Goal: Task Accomplishment & Management: Manage account settings

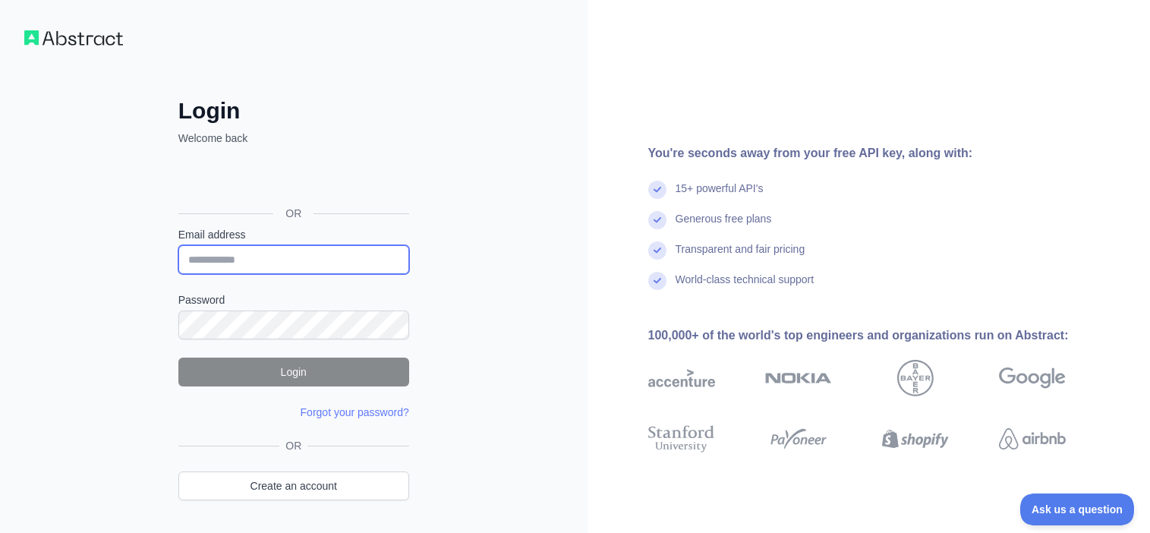
type input "**********"
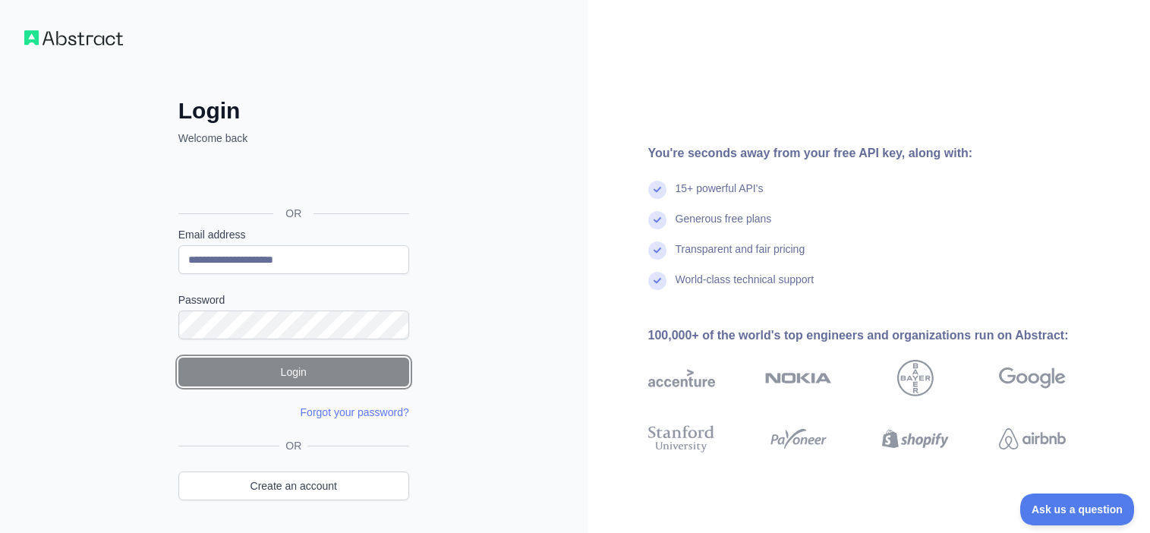
click at [319, 364] on button "Login" at bounding box center [293, 372] width 231 height 29
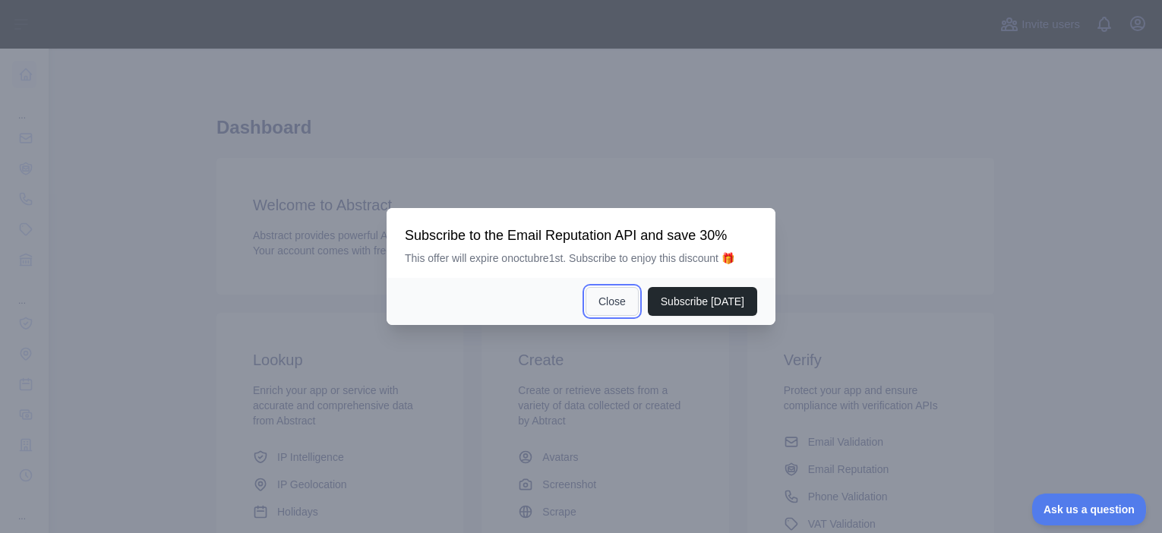
click at [626, 302] on button "Close" at bounding box center [611, 301] width 53 height 29
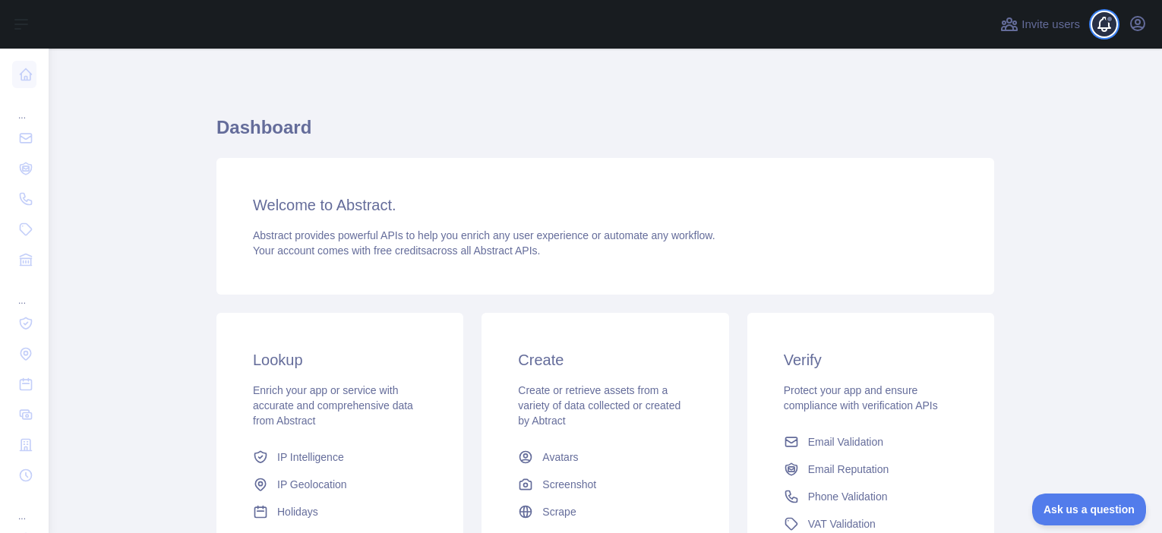
click at [1107, 24] on span at bounding box center [1110, 24] width 30 height 49
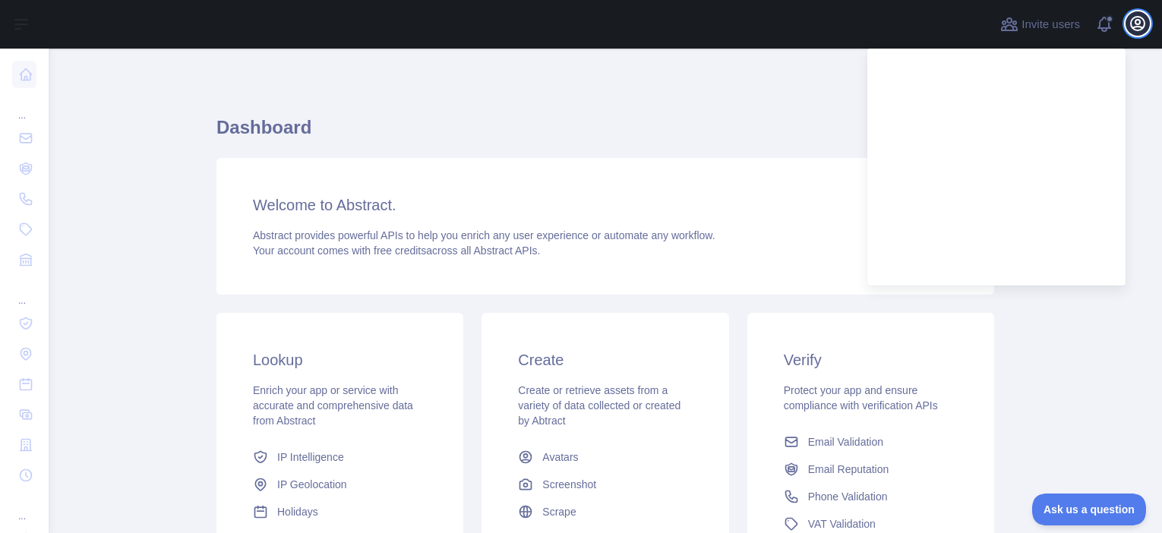
click at [1140, 21] on icon "button" at bounding box center [1138, 24] width 14 height 14
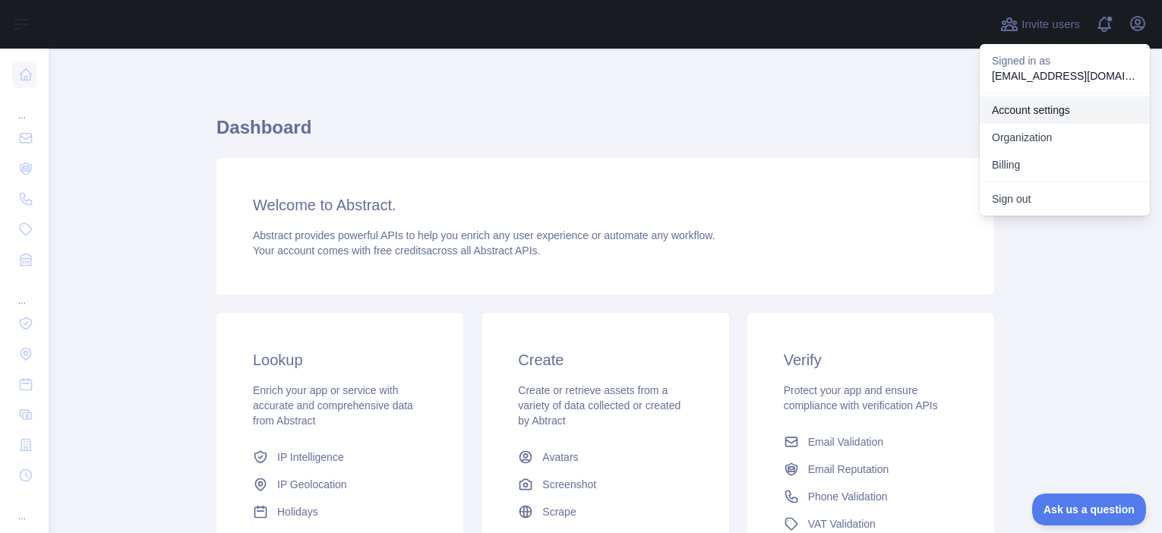
click at [1067, 108] on link "Account settings" at bounding box center [1065, 109] width 170 height 27
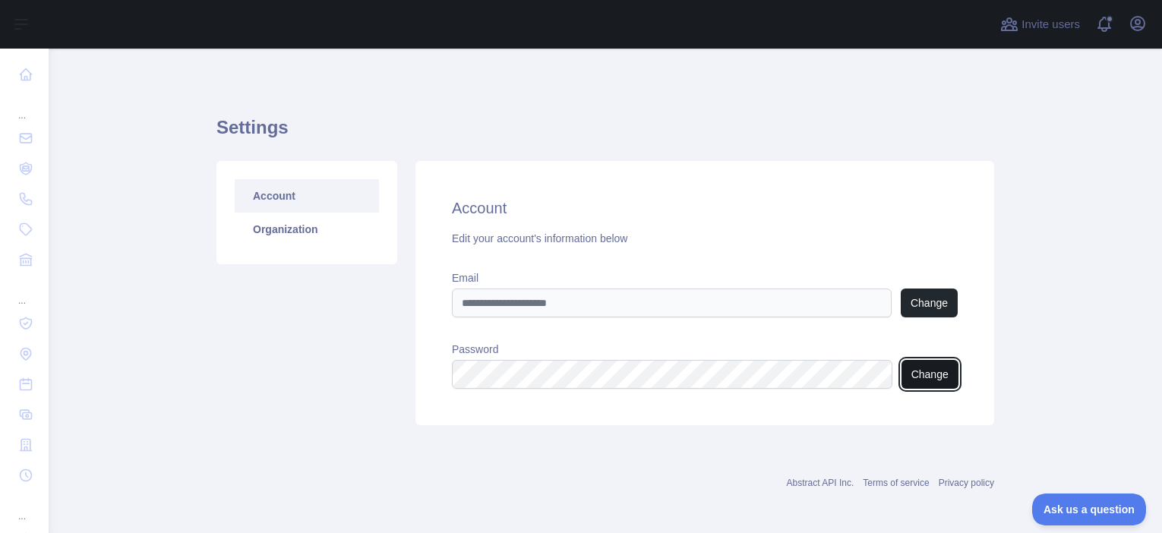
click at [924, 380] on button "Change" at bounding box center [929, 374] width 57 height 29
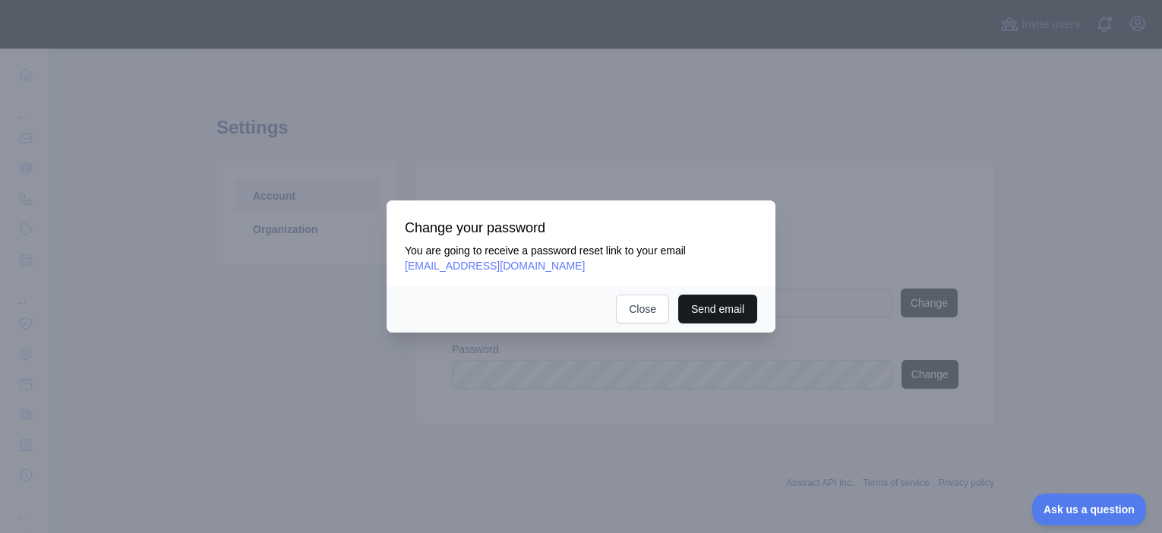
click at [721, 306] on button "Send email" at bounding box center [717, 309] width 79 height 29
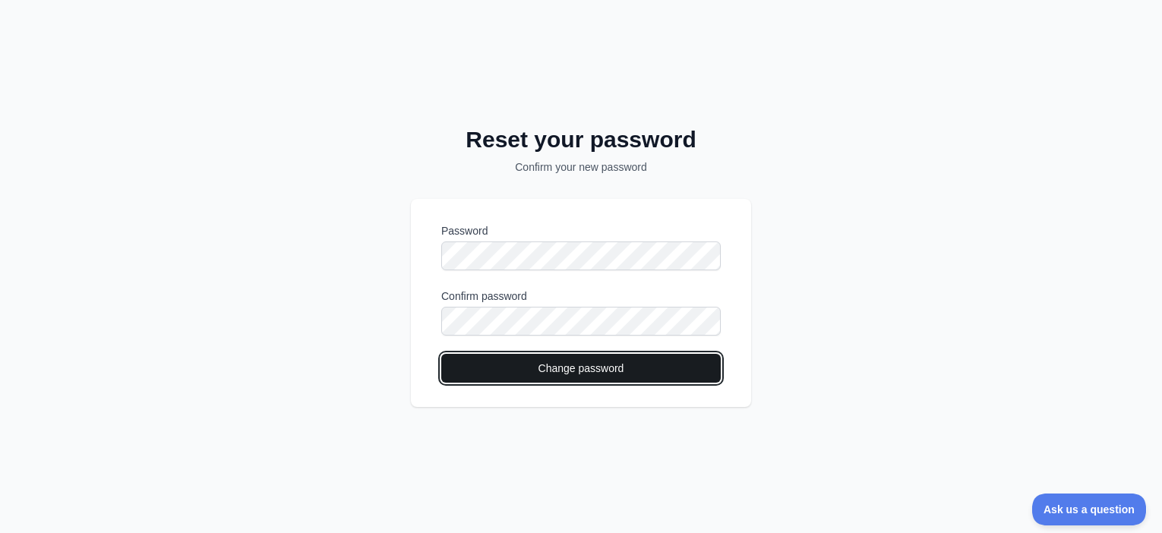
click at [595, 364] on button "Change password" at bounding box center [580, 368] width 279 height 29
